Goal: Information Seeking & Learning: Learn about a topic

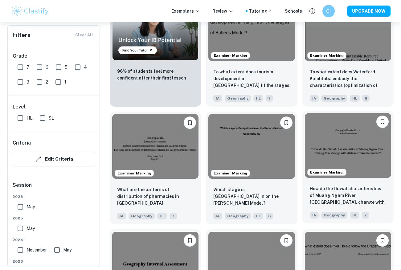
scroll to position [522, 0]
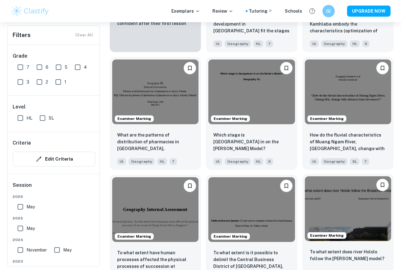
click at [340, 218] on img at bounding box center [348, 209] width 86 height 65
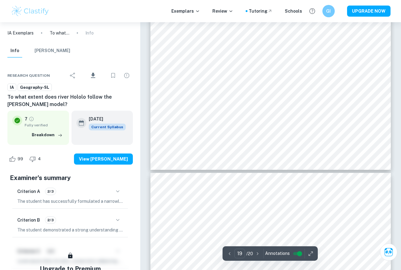
type input "20"
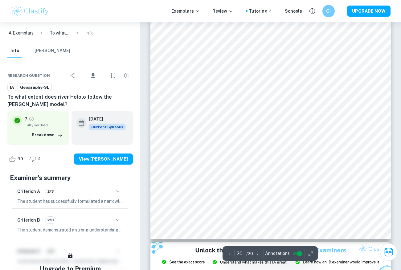
scroll to position [6249, 0]
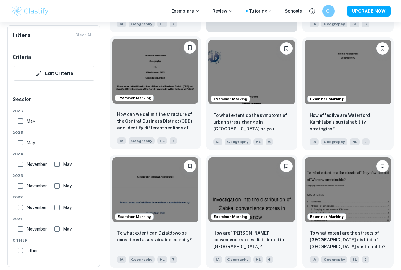
scroll to position [1264, 0]
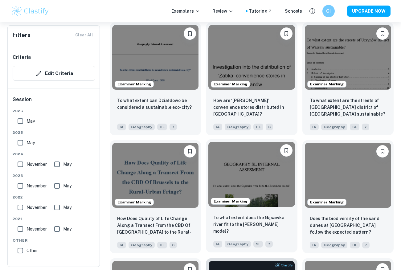
click at [250, 170] on img at bounding box center [252, 174] width 86 height 65
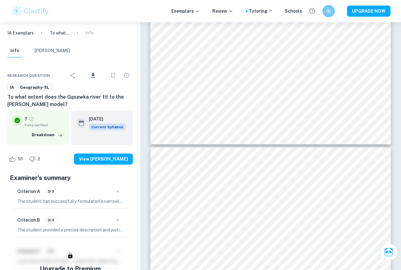
scroll to position [1390, 0]
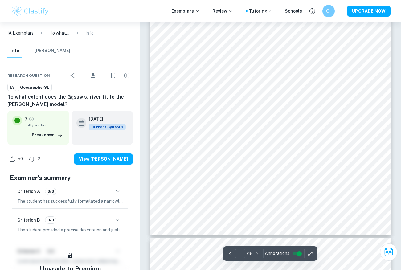
type input "6"
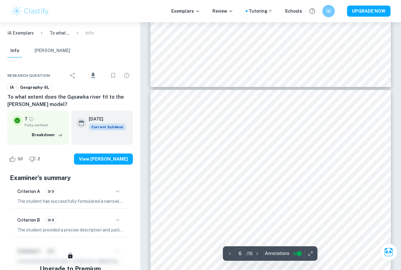
scroll to position [1804, 0]
